Goal: Task Accomplishment & Management: Manage account settings

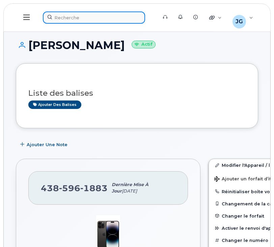
click at [87, 21] on div at bounding box center [98, 17] width 110 height 12
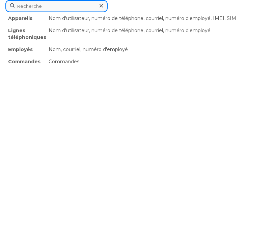
paste input "514-249-9645"
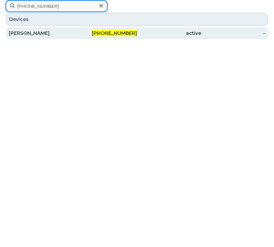
type input "514-249-9645"
click at [70, 34] on div "[PERSON_NAME]" at bounding box center [41, 33] width 64 height 7
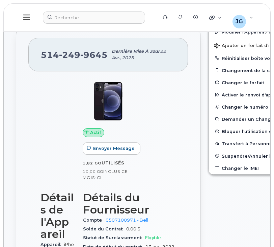
scroll to position [184, 0]
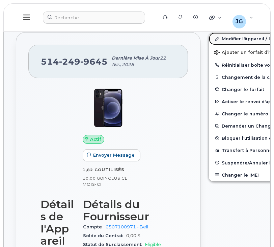
click at [230, 37] on link "Modifier l'Appareil / l'Employé" at bounding box center [261, 38] width 105 height 12
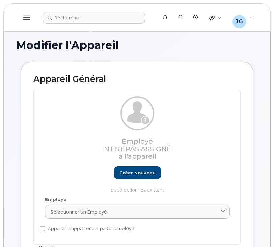
select select "29521979"
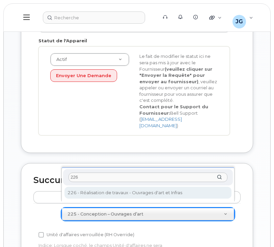
type input "226"
select select "29521980"
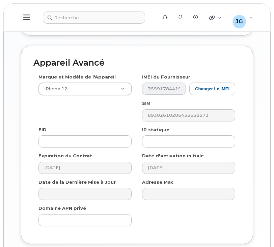
scroll to position [681, 0]
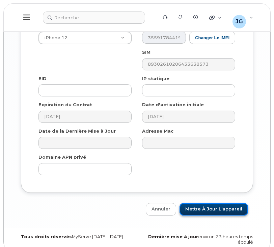
click at [224, 203] on input "Mettre à jour l'appareil" at bounding box center [214, 209] width 69 height 12
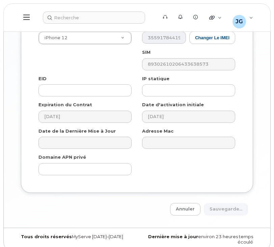
type input "Sauvegarde..."
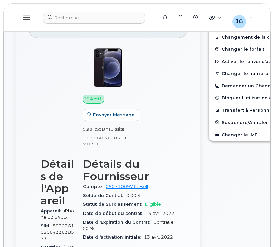
scroll to position [181, 0]
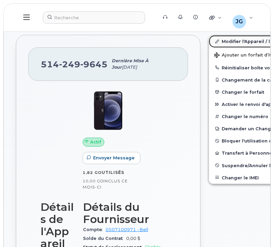
click at [224, 40] on link "Modifier l'Appareil / l'Employé" at bounding box center [261, 41] width 105 height 12
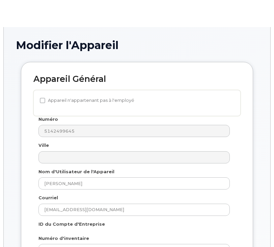
select select "29521980"
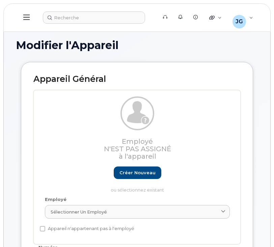
drag, startPoint x: 274, startPoint y: 28, endPoint x: 275, endPoint y: 54, distance: 25.7
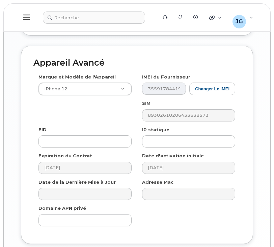
scroll to position [681, 0]
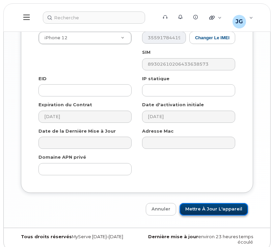
click at [227, 203] on input "Mettre à jour l'appareil" at bounding box center [214, 209] width 69 height 12
type input "Sauvegarde..."
